Goal: Transaction & Acquisition: Purchase product/service

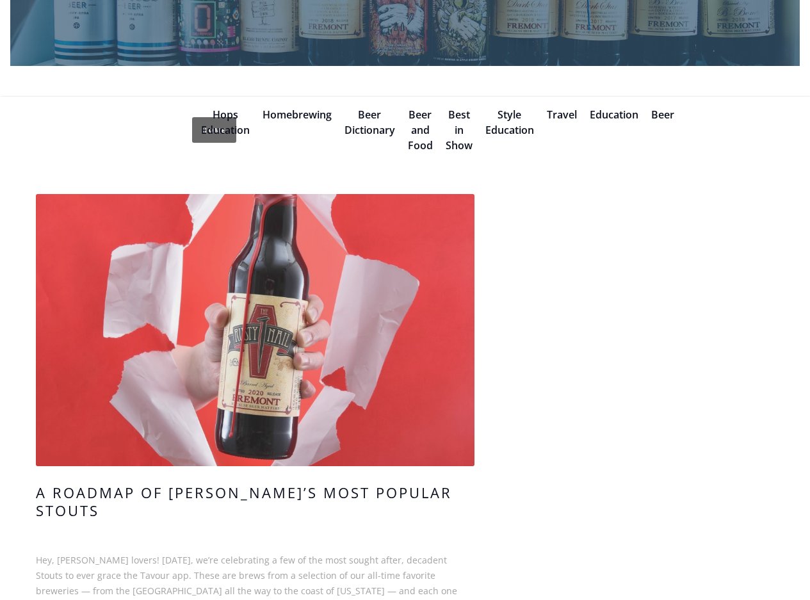
scroll to position [320, 0]
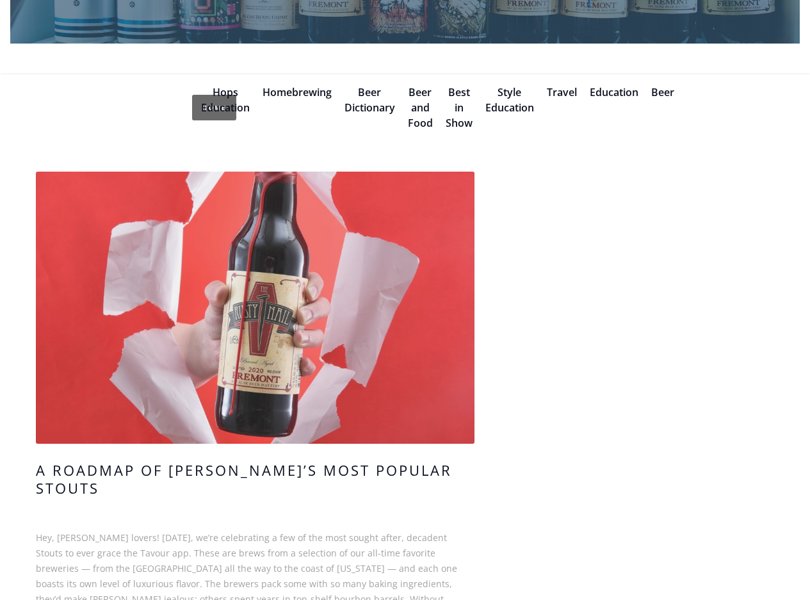
click at [289, 367] on link at bounding box center [255, 308] width 438 height 272
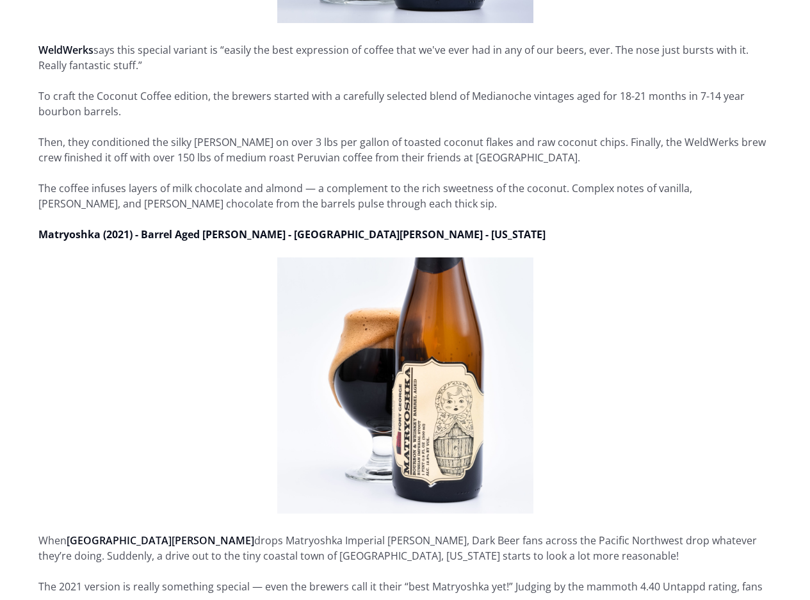
scroll to position [2048, 0]
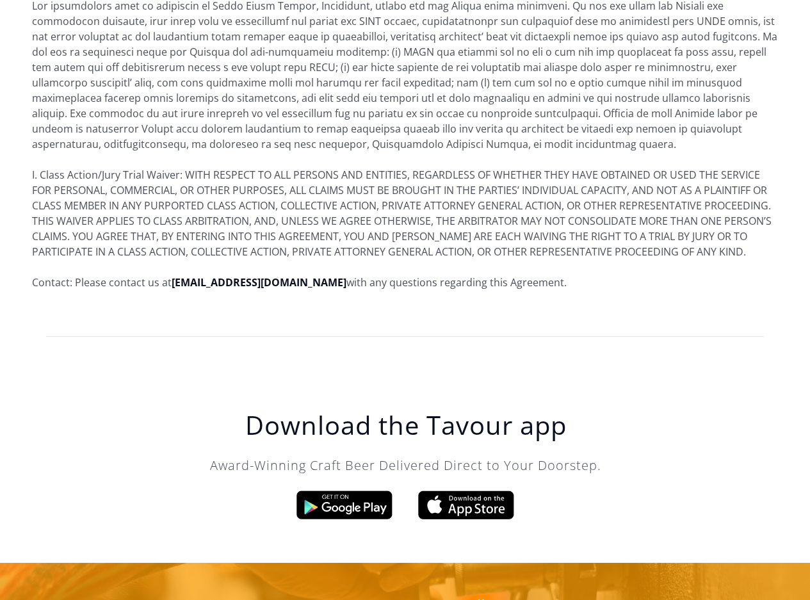
scroll to position [10041, 0]
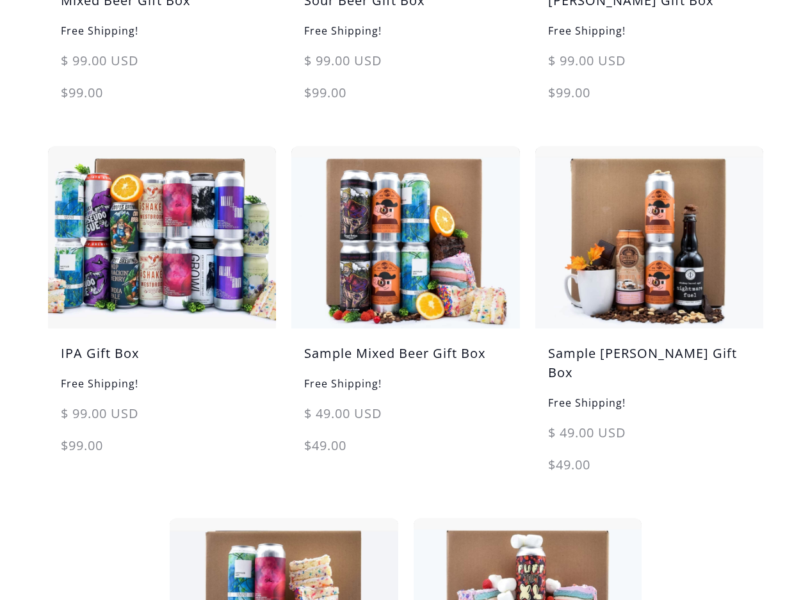
scroll to position [384, 0]
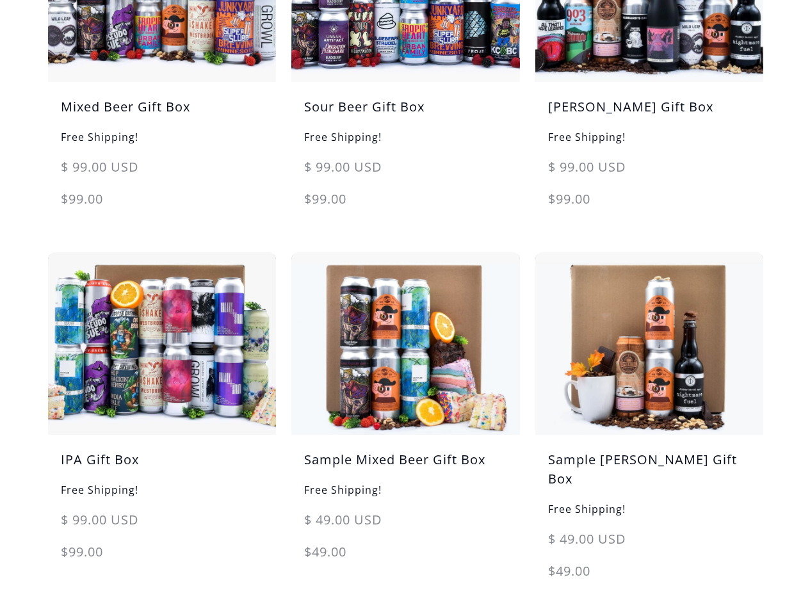
click at [649, 303] on img at bounding box center [649, 343] width 228 height 182
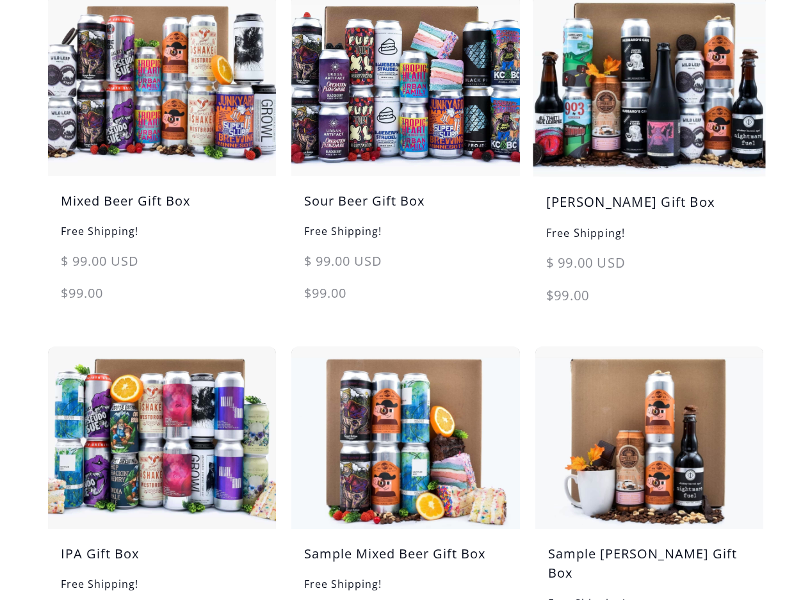
scroll to position [256, 0]
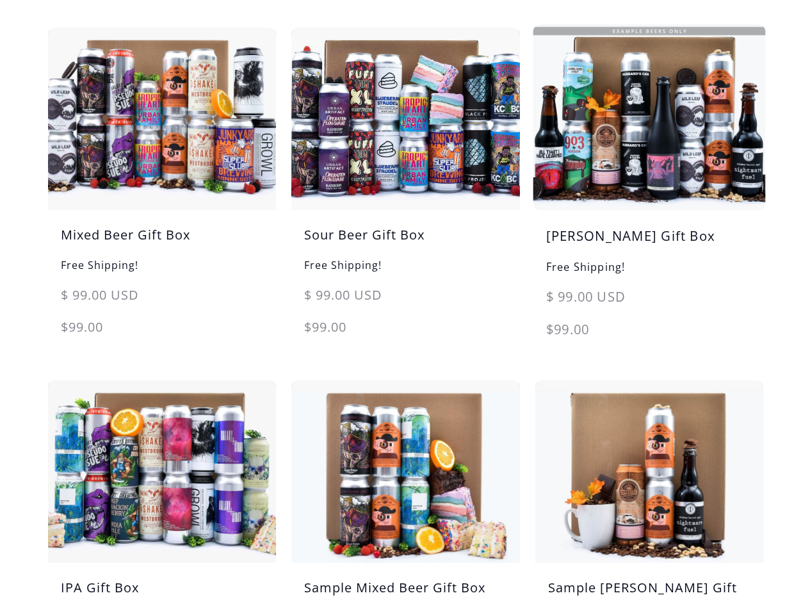
click at [625, 122] on img at bounding box center [648, 117] width 239 height 191
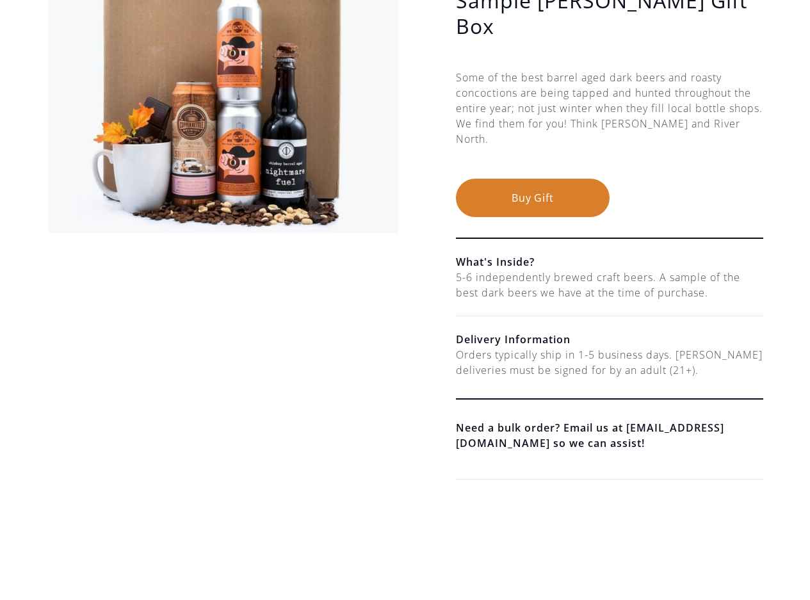
scroll to position [64, 0]
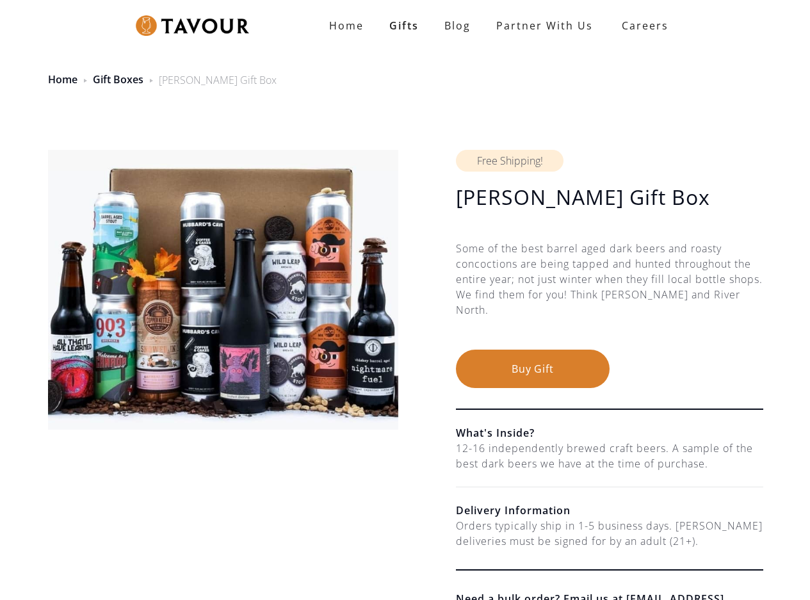
scroll to position [64, 0]
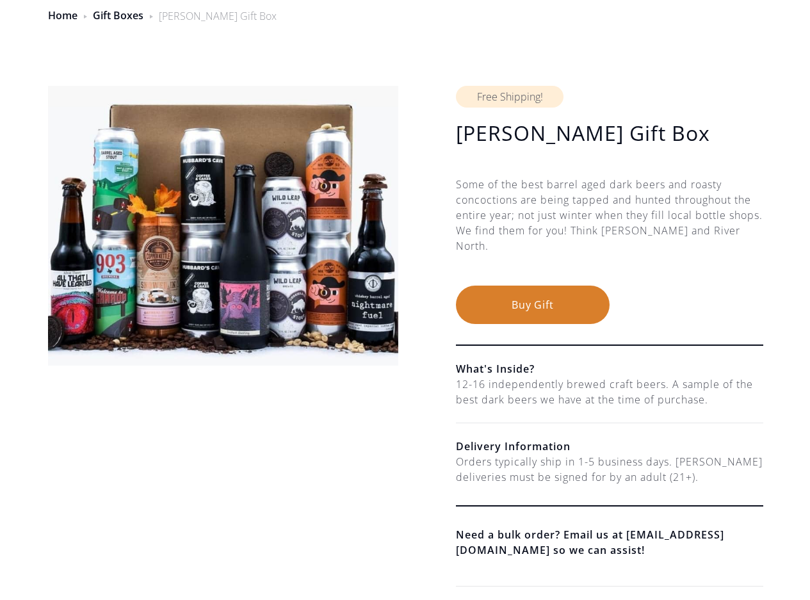
click at [550, 305] on button "Buy Gift" at bounding box center [533, 304] width 154 height 38
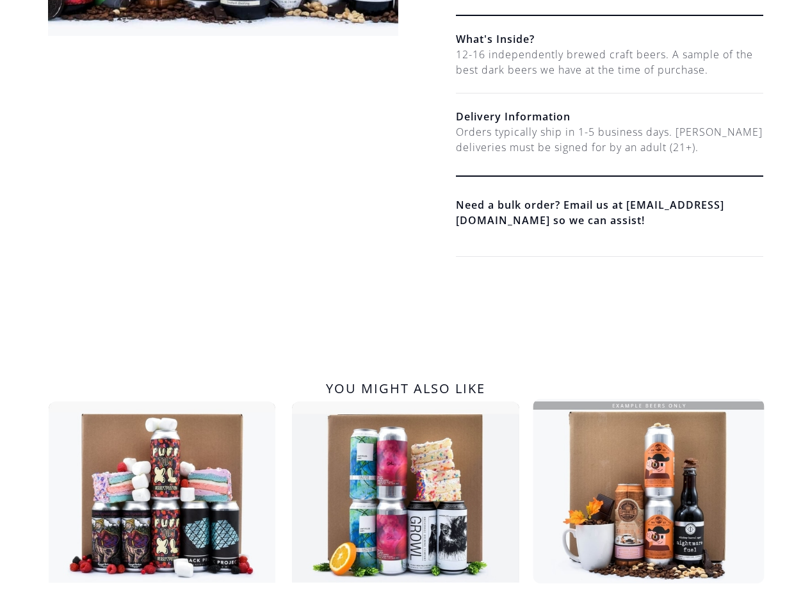
scroll to position [512, 0]
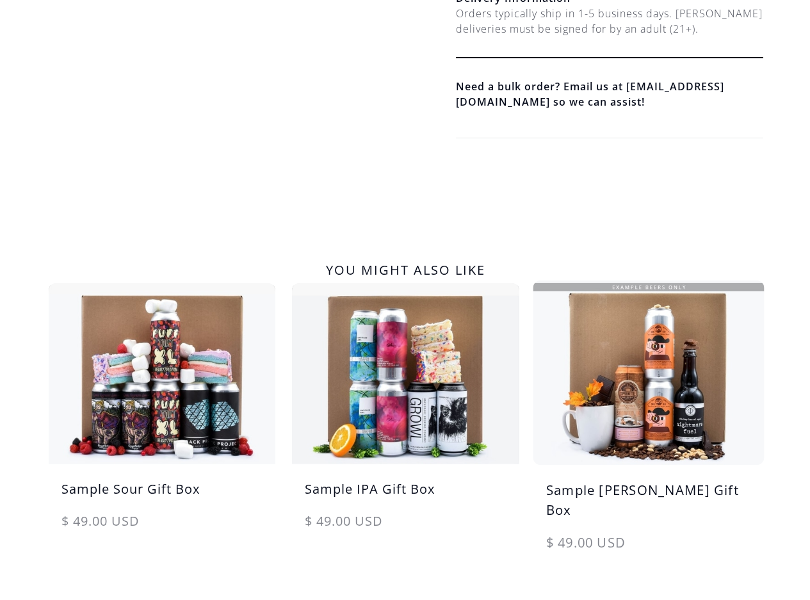
click at [632, 406] on img at bounding box center [649, 372] width 238 height 191
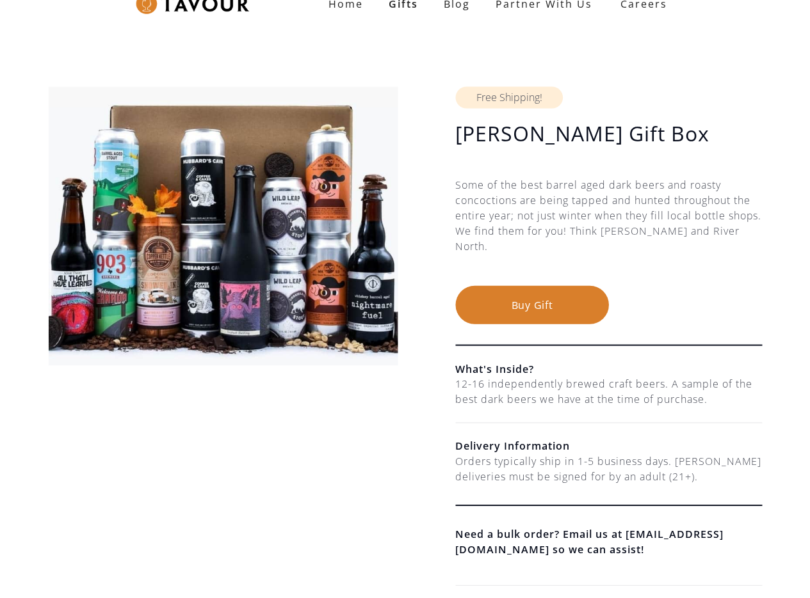
scroll to position [0, 0]
